Goal: Task Accomplishment & Management: Use online tool/utility

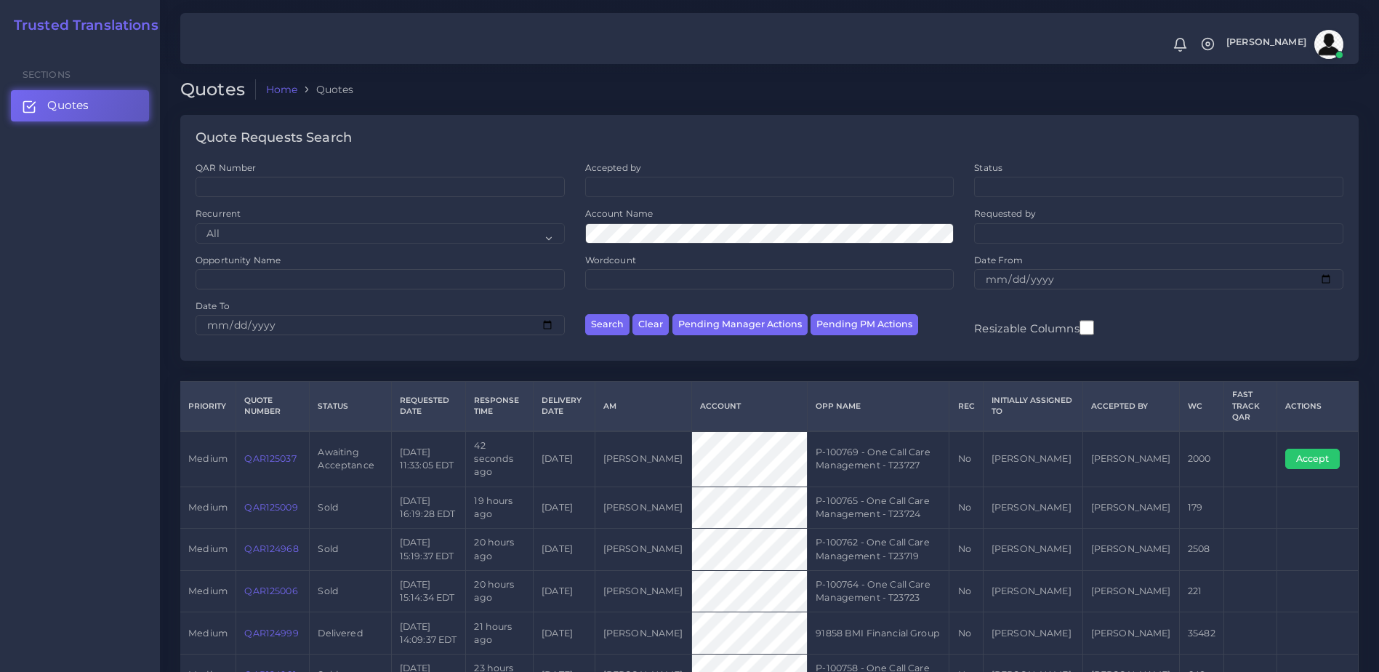
click at [263, 453] on link "QAR125037" at bounding box center [270, 458] width 52 height 11
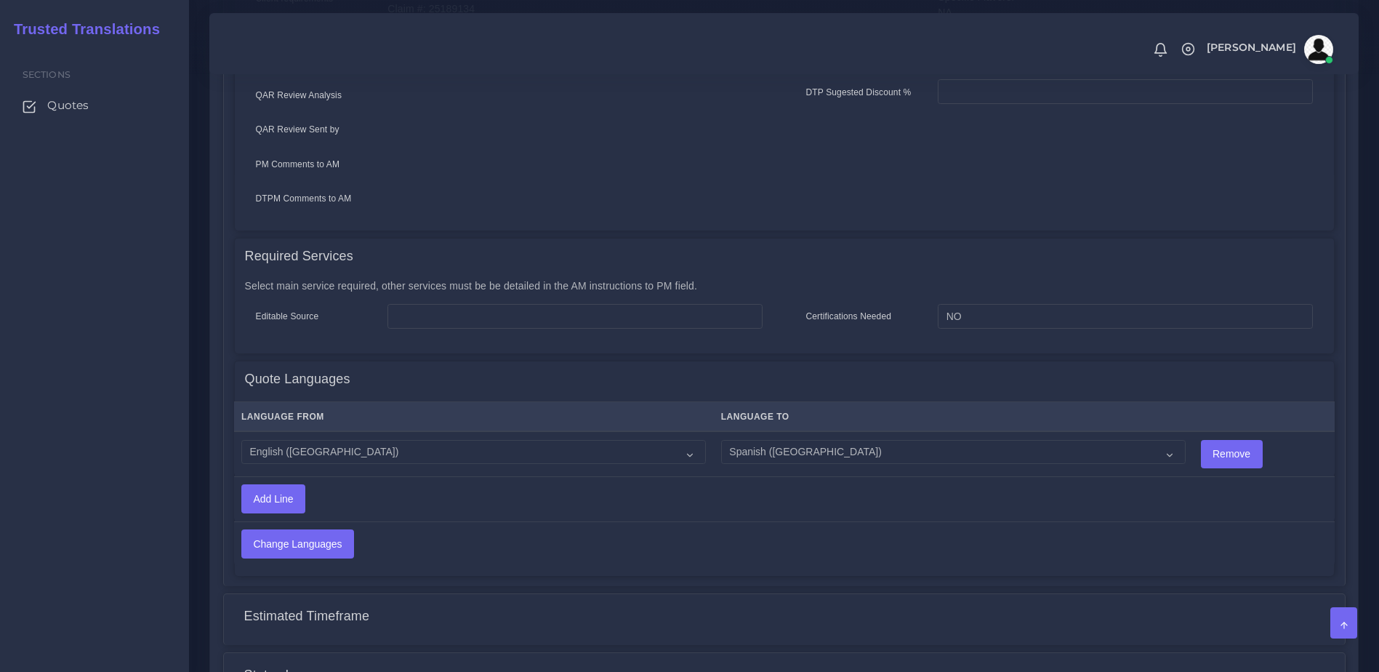
scroll to position [56, 0]
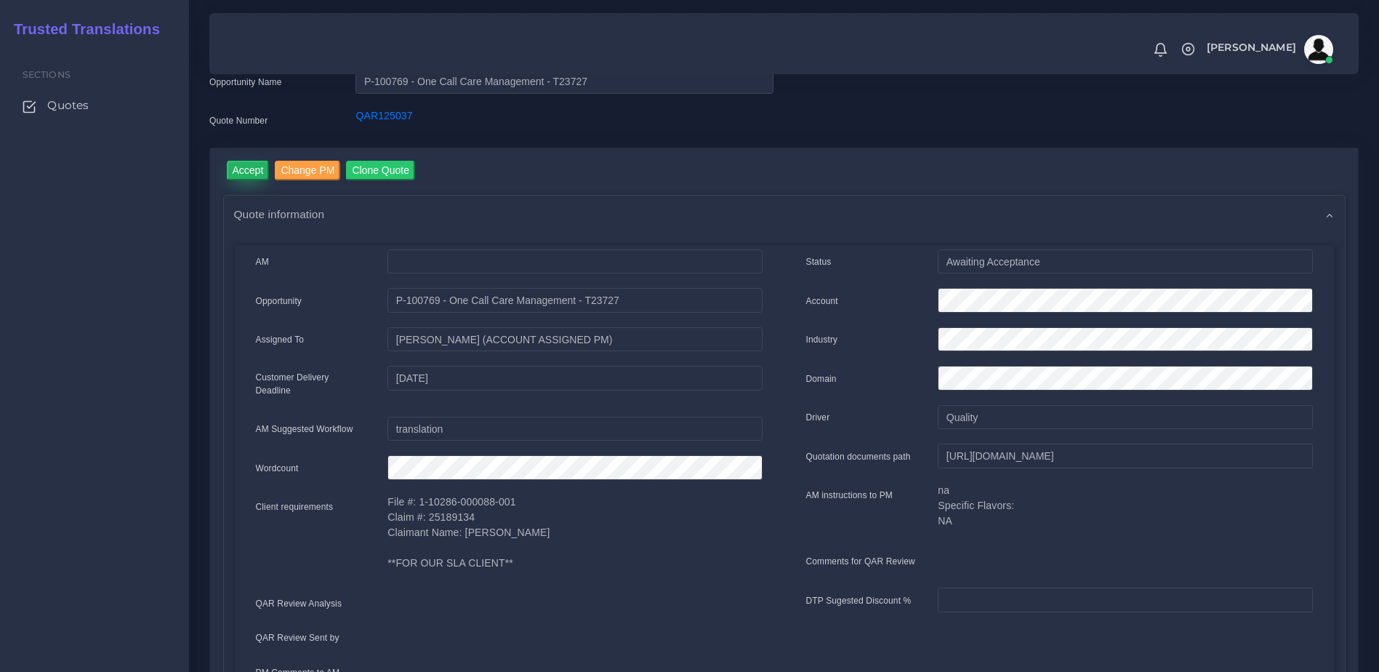
click at [236, 169] on input "Accept" at bounding box center [248, 171] width 43 height 20
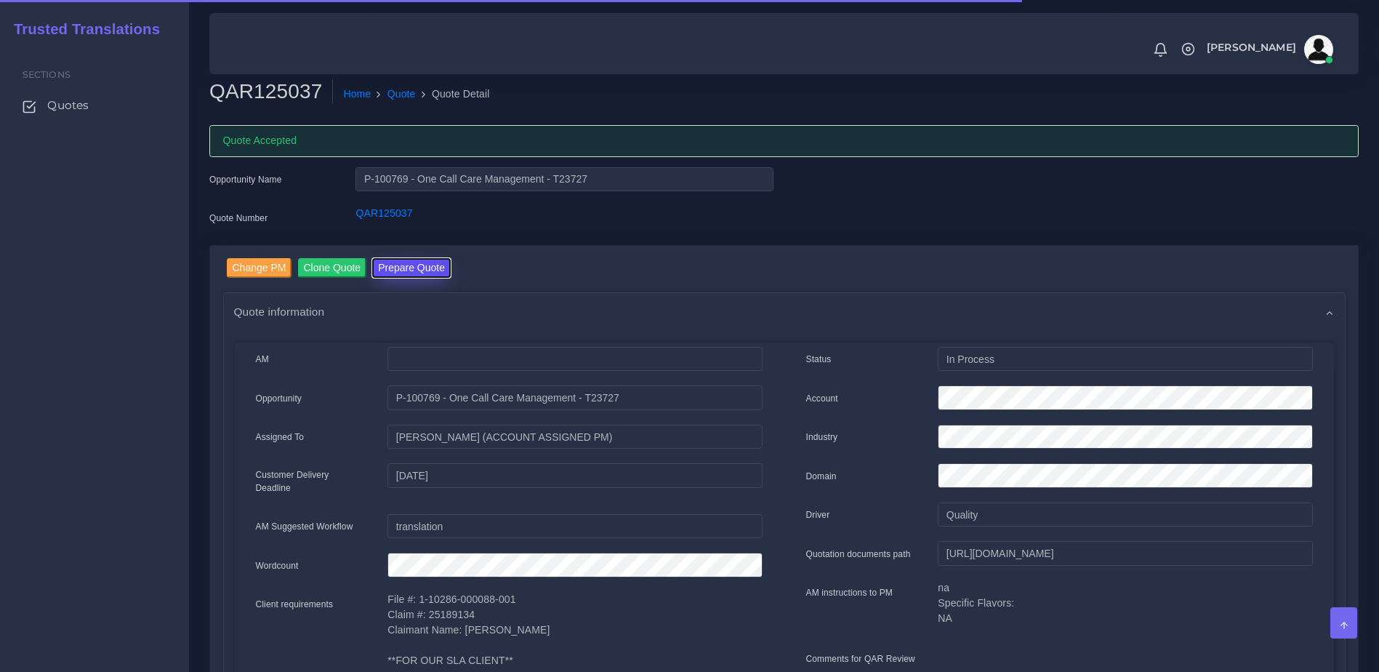
click at [405, 259] on button "Prepare Quote" at bounding box center [411, 268] width 79 height 20
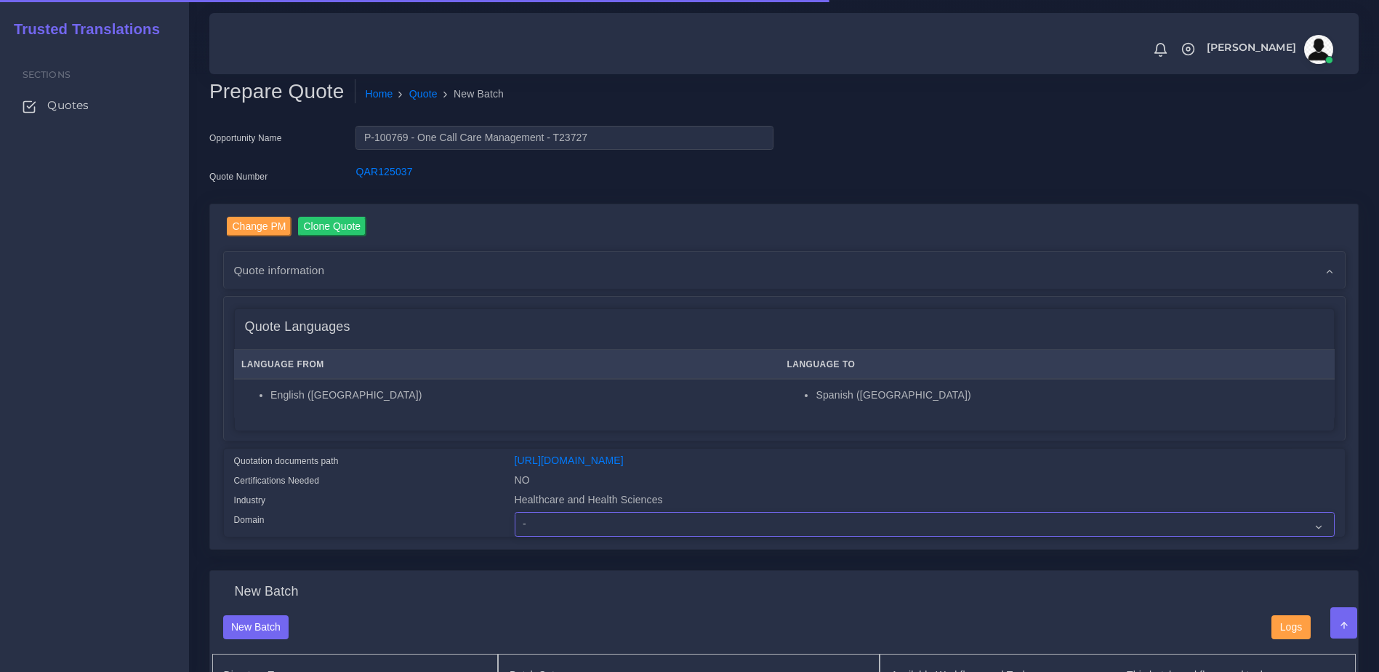
click at [565, 526] on select "- Advertising and Media Agriculture, Forestry and Fishing Architecture, Buildin…" at bounding box center [925, 524] width 820 height 25
select select "Healthcare and Health Sciences"
click at [515, 523] on select "- Advertising and Media Agriculture, Forestry and Fishing Architecture, Buildin…" at bounding box center [925, 524] width 820 height 25
click at [454, 473] on div "Quotation documents path" at bounding box center [363, 463] width 281 height 20
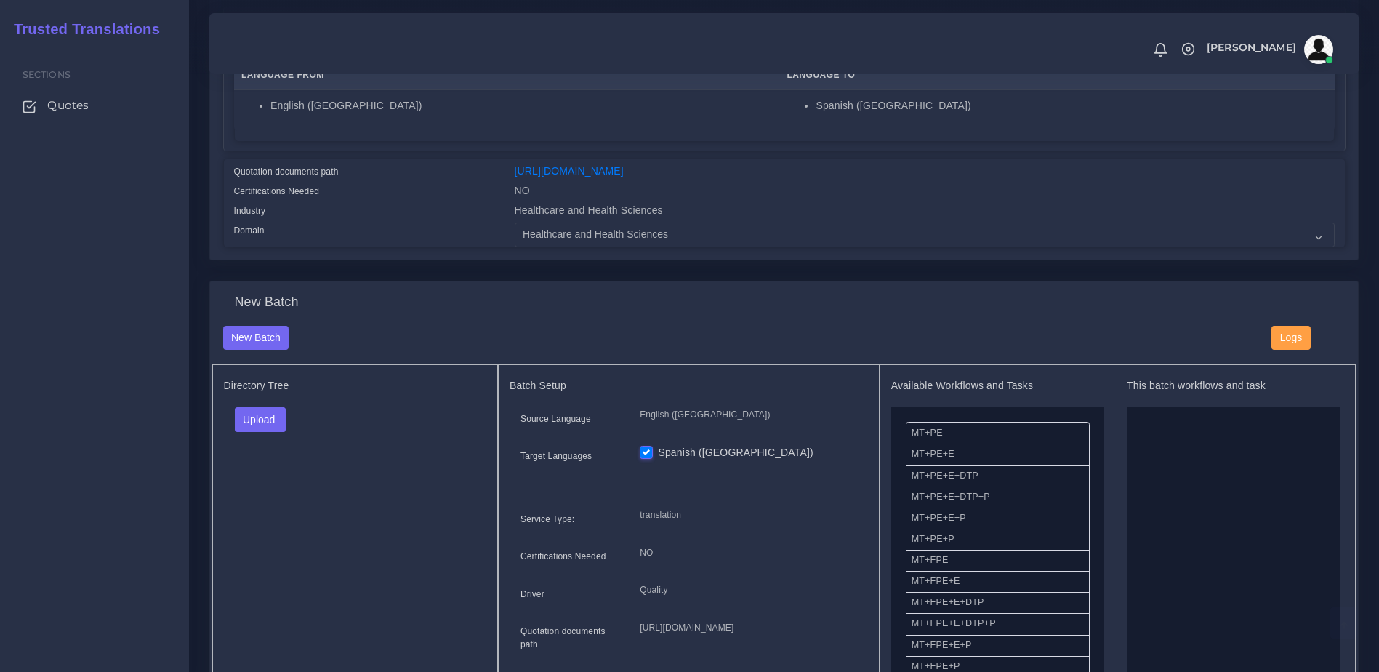
scroll to position [312, 0]
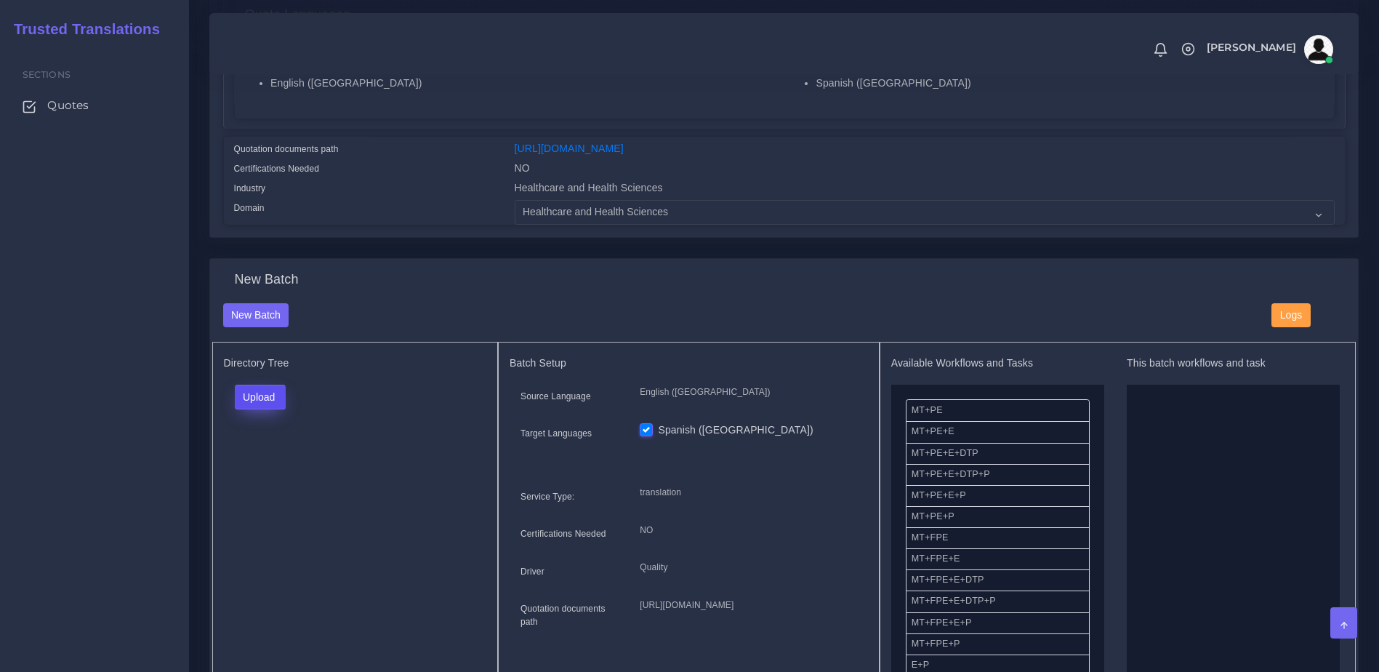
click at [254, 402] on button "Upload" at bounding box center [261, 397] width 52 height 25
click at [271, 456] on label "Files" at bounding box center [286, 452] width 100 height 18
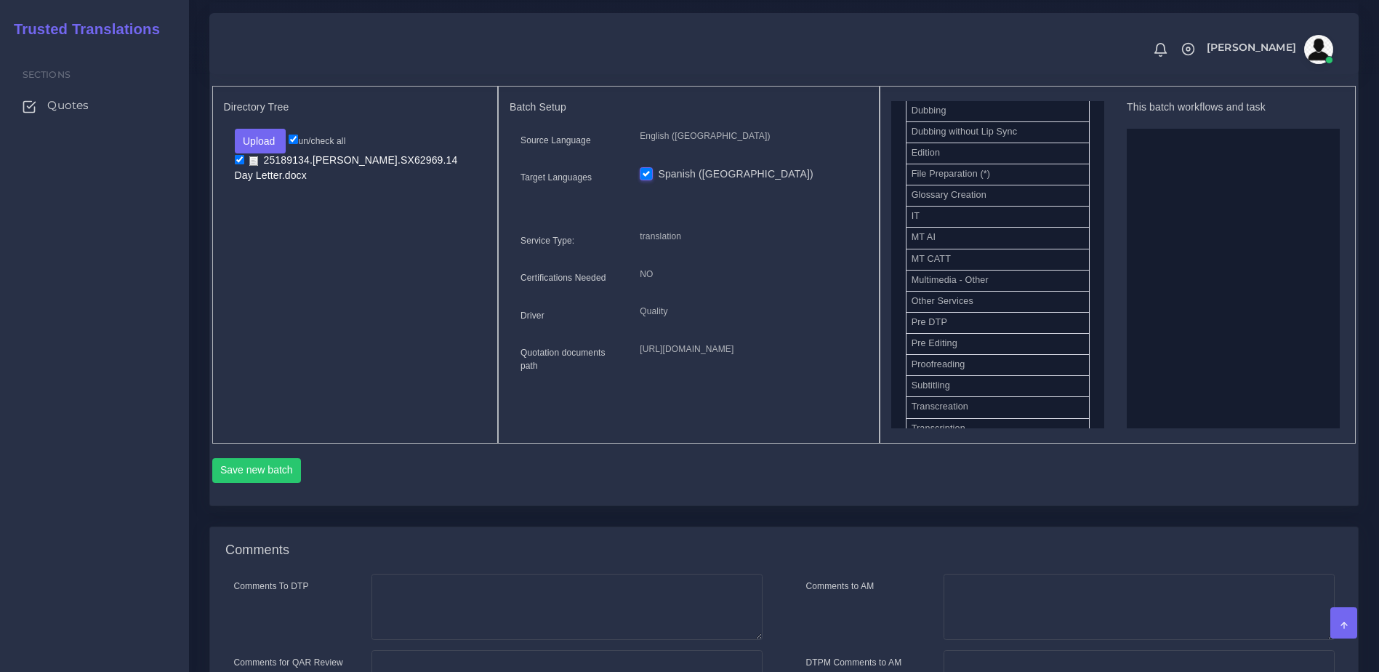
scroll to position [626, 0]
drag, startPoint x: 944, startPoint y: 329, endPoint x: 1200, endPoint y: 328, distance: 255.2
click at [1109, 350] on div "Available Workflows and Tasks MT+PE MT+PE+E MT+PE+E+DTP MT+PE+E+DTP+P MT+PE+E+P…" at bounding box center [1118, 264] width 454 height 327
drag, startPoint x: 944, startPoint y: 428, endPoint x: 1137, endPoint y: 333, distance: 214.9
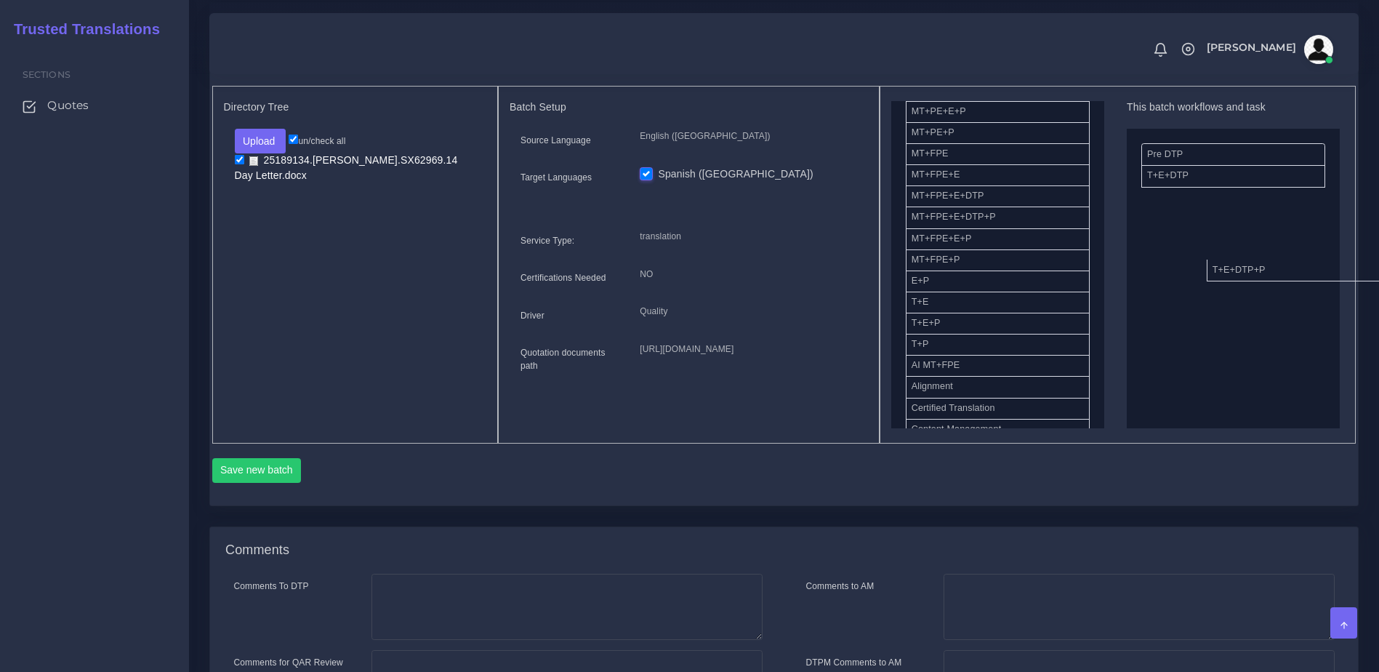
drag, startPoint x: 958, startPoint y: 337, endPoint x: 1259, endPoint y: 195, distance: 333.0
drag, startPoint x: 1225, startPoint y: 192, endPoint x: 939, endPoint y: 292, distance: 302.6
click at [265, 483] on button "Save new batch" at bounding box center [256, 470] width 89 height 25
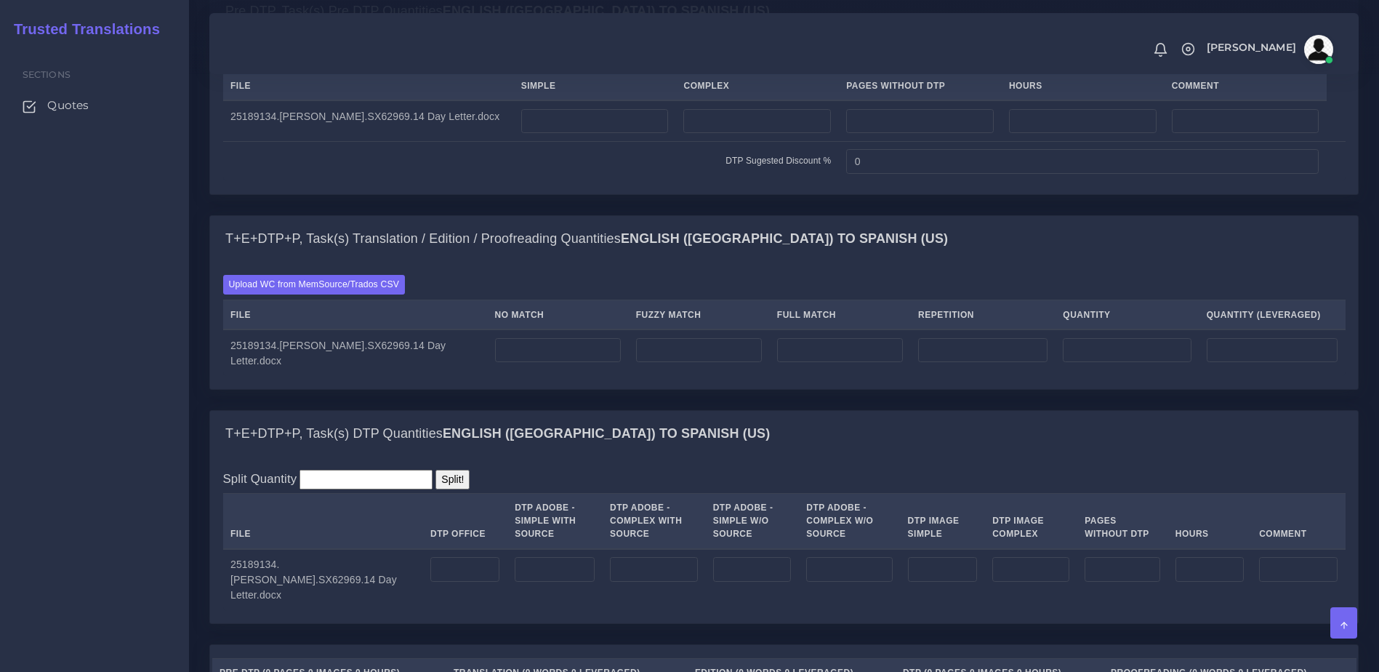
scroll to position [1192, 0]
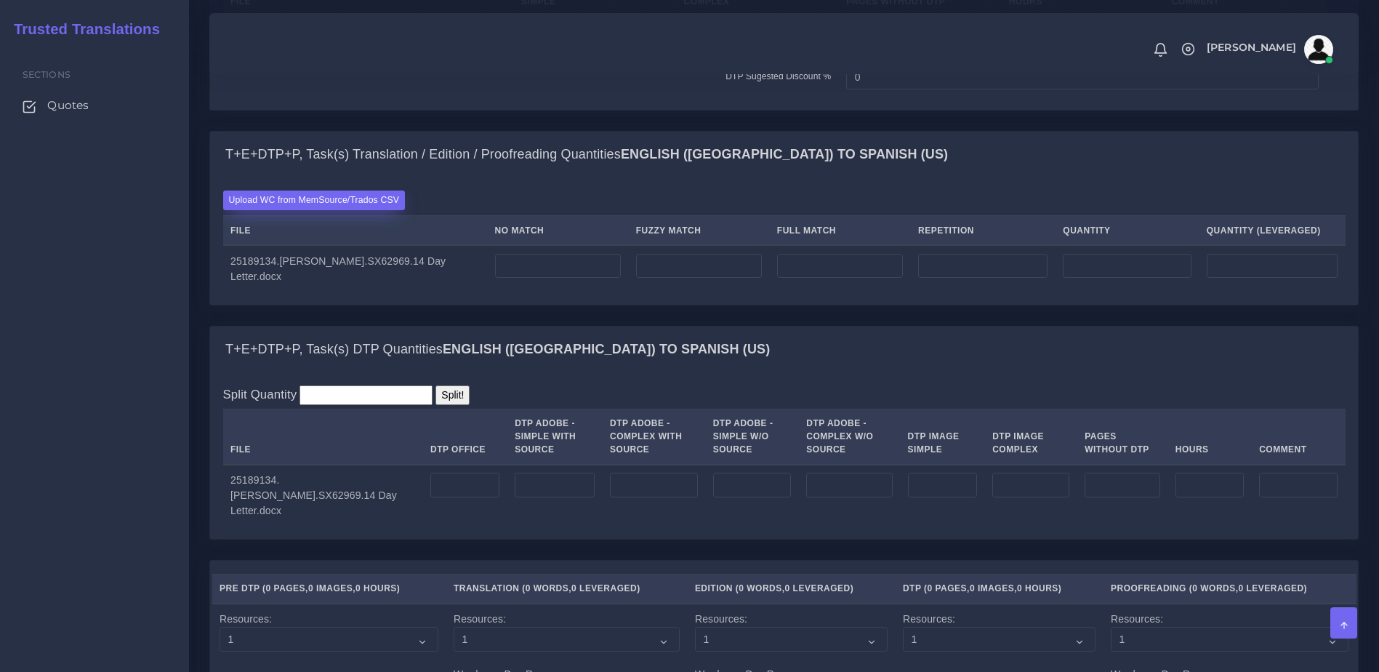
click at [341, 210] on label "Upload WC from MemSource/Trados CSV" at bounding box center [314, 200] width 182 height 20
click at [0, 0] on input "Upload WC from MemSource/Trados CSV" at bounding box center [0, 0] width 0 height 0
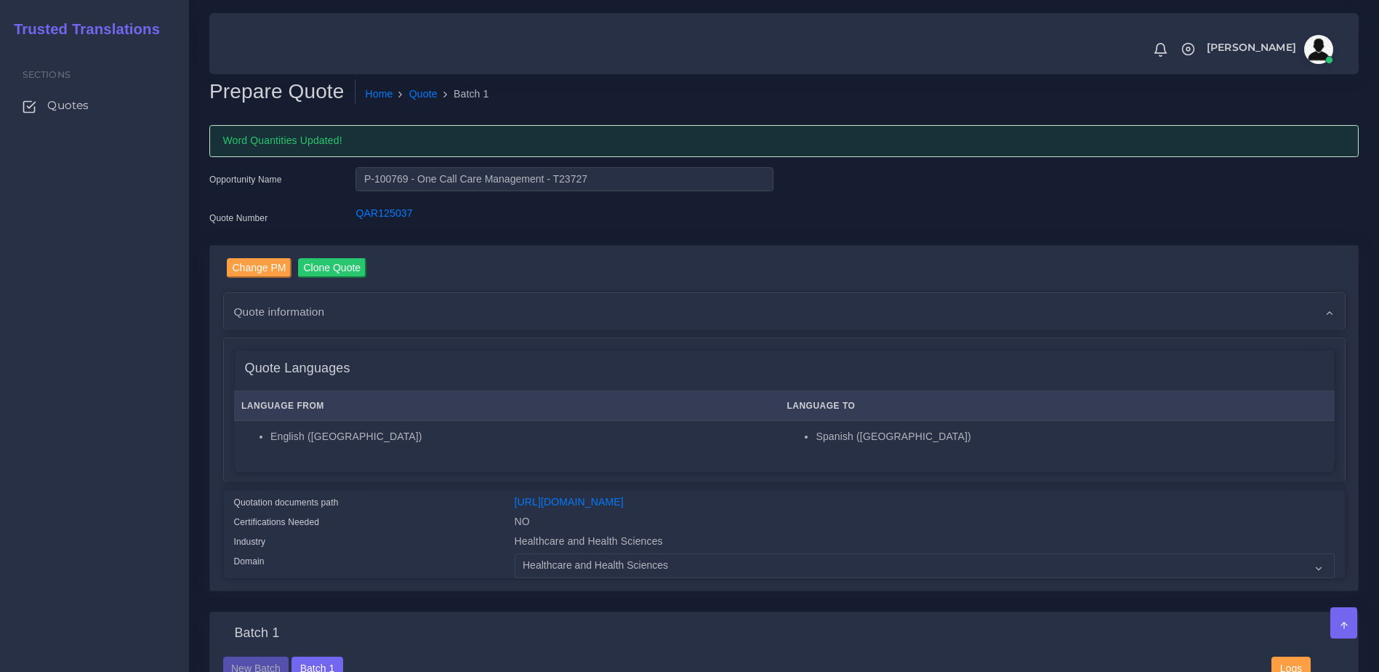
drag, startPoint x: 1362, startPoint y: 100, endPoint x: 1376, endPoint y: 129, distance: 32.9
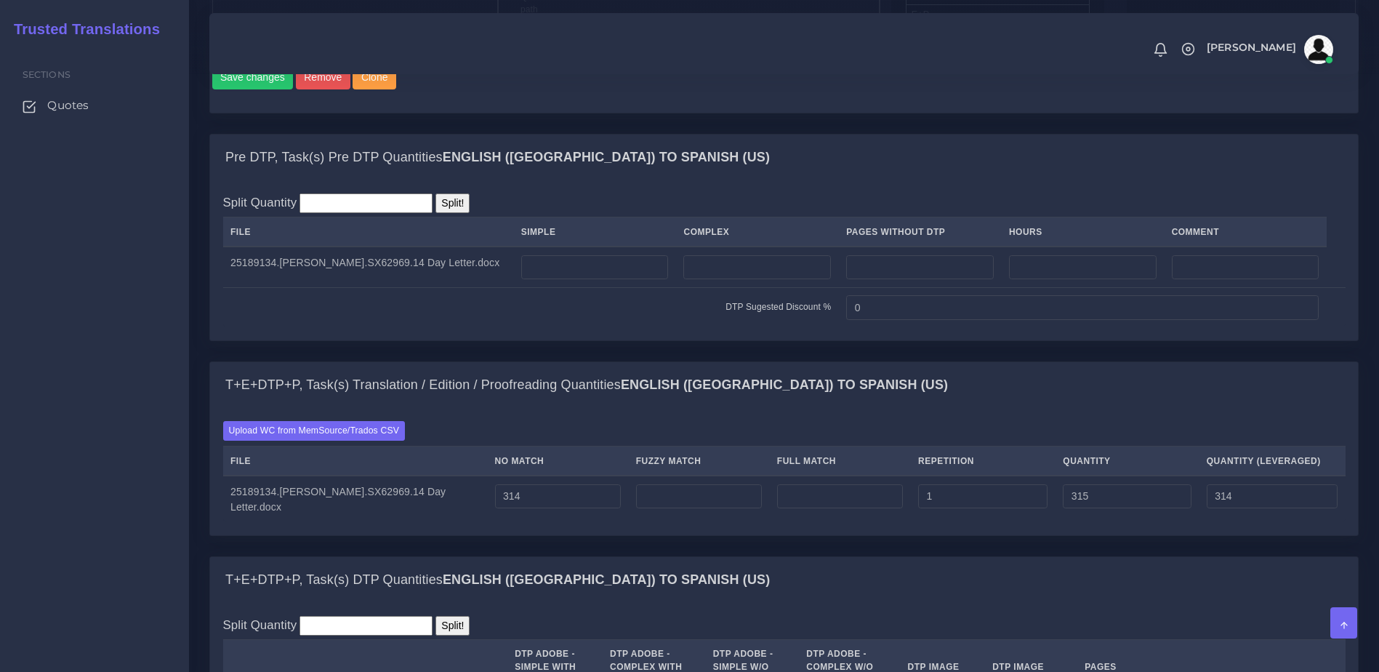
scroll to position [1007, 0]
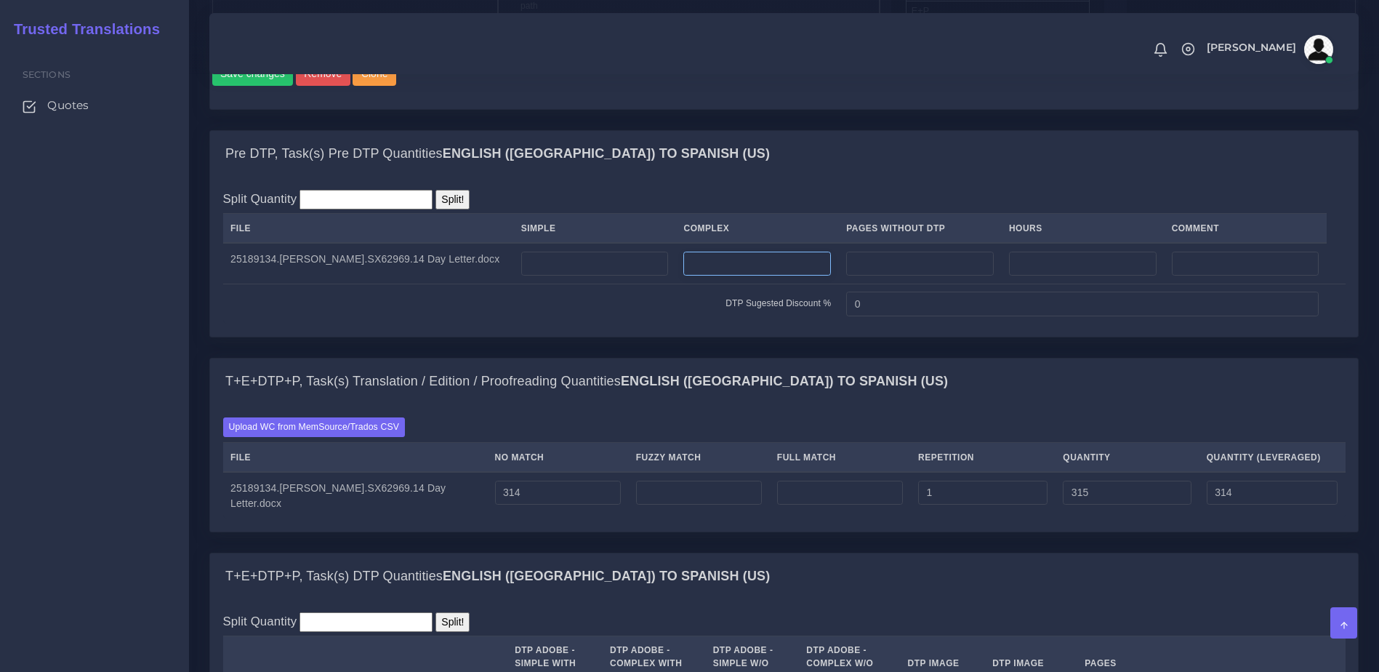
click at [792, 276] on input "number" at bounding box center [757, 264] width 148 height 25
type input "1"
click at [844, 405] on div "T+E+DTP+P, Task(s) Translation / Edition / Proofreading Quantities English (US)…" at bounding box center [784, 381] width 1148 height 47
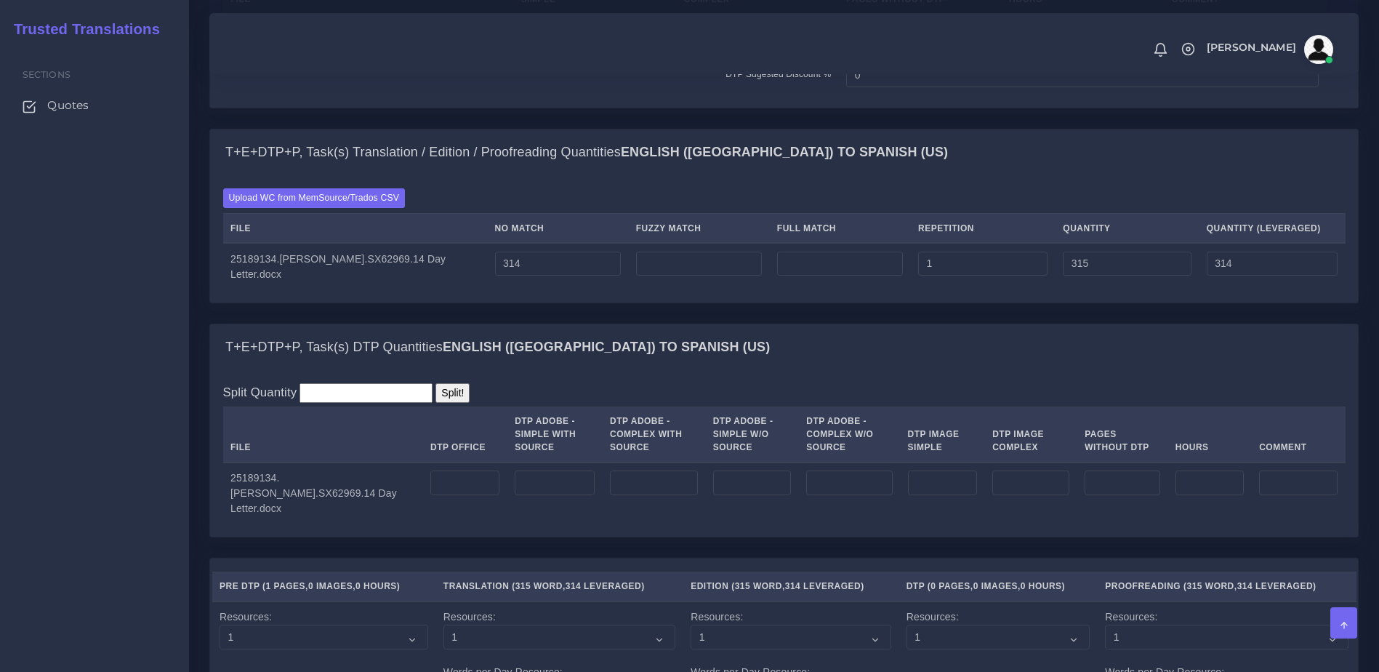
scroll to position [1297, 0]
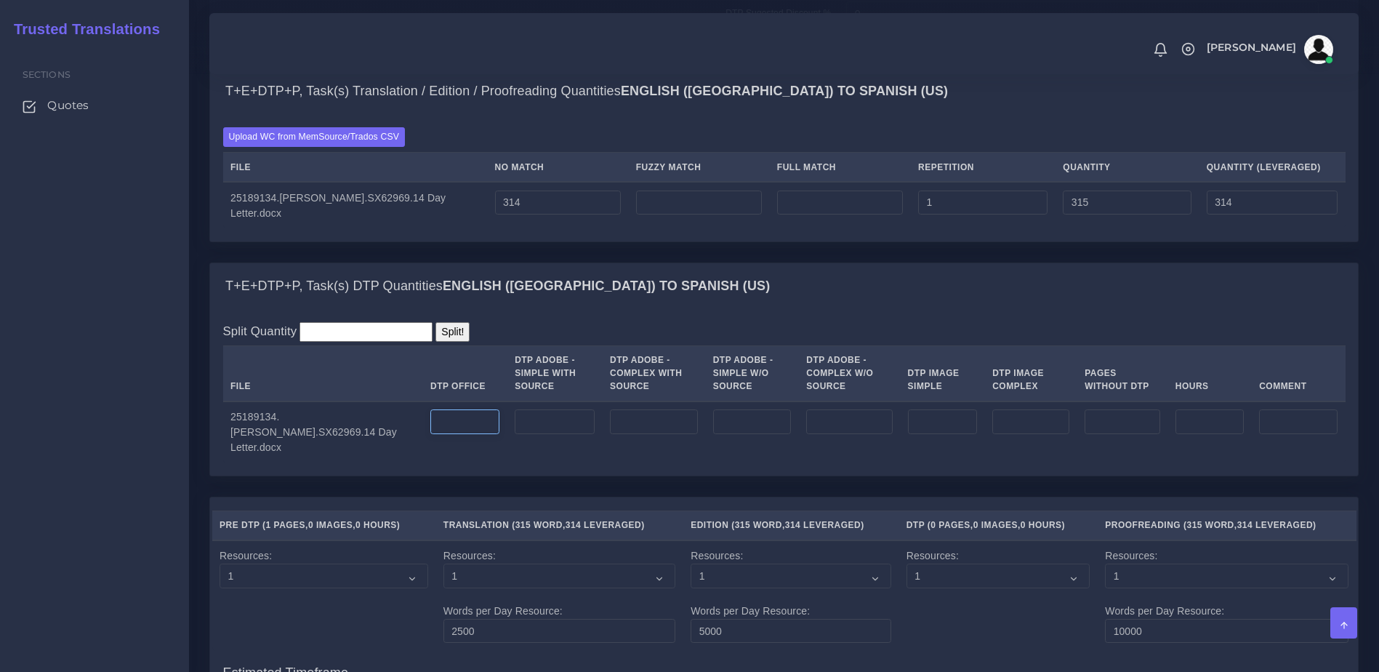
click at [456, 434] on input "number" at bounding box center [464, 421] width 69 height 25
type input "1"
drag, startPoint x: 497, startPoint y: 507, endPoint x: 697, endPoint y: 508, distance: 200.7
click at [507, 463] on td at bounding box center [554, 432] width 95 height 62
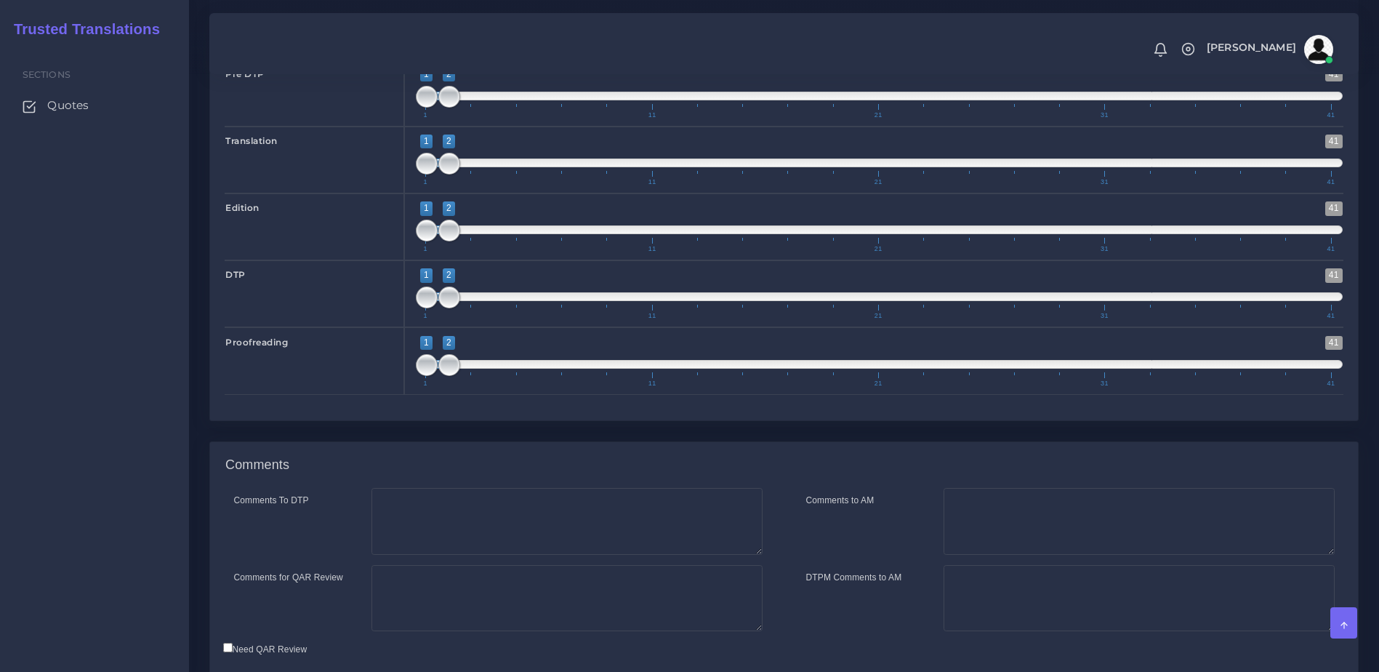
scroll to position [2045, 0]
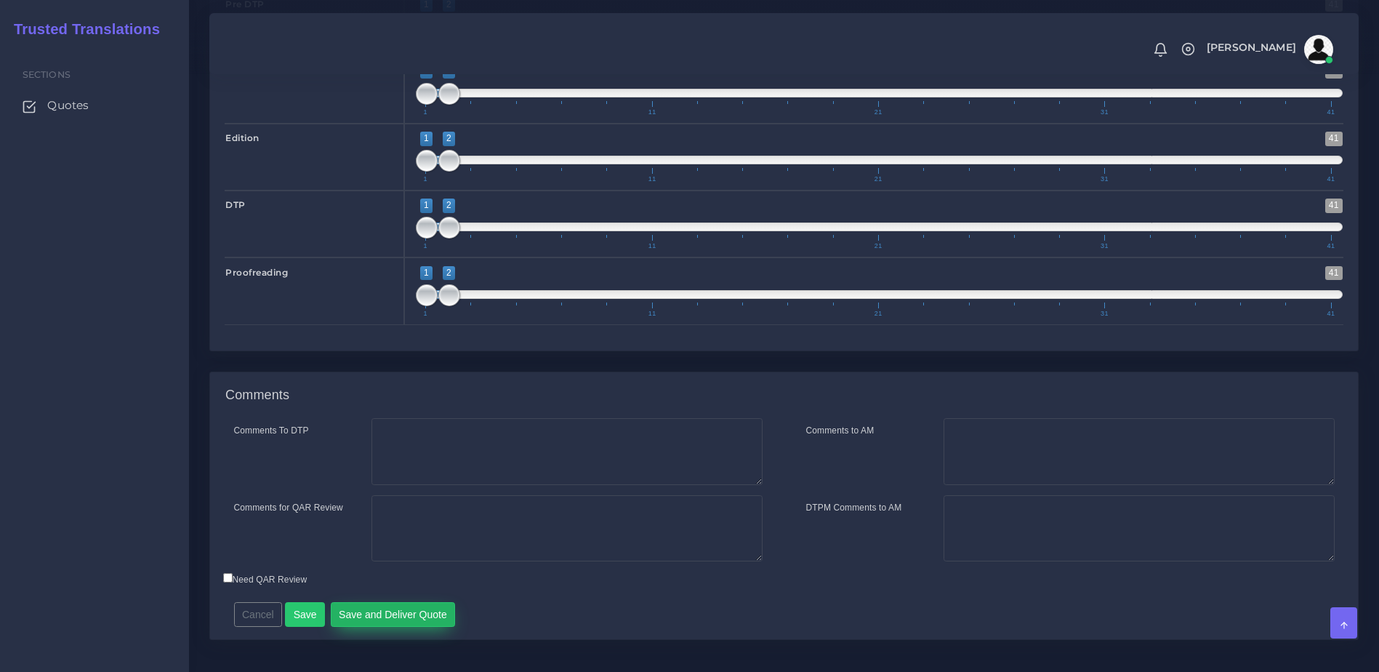
click at [376, 627] on button "Save and Deliver Quote" at bounding box center [393, 614] width 125 height 25
